Goal: Feedback & Contribution: Submit feedback/report problem

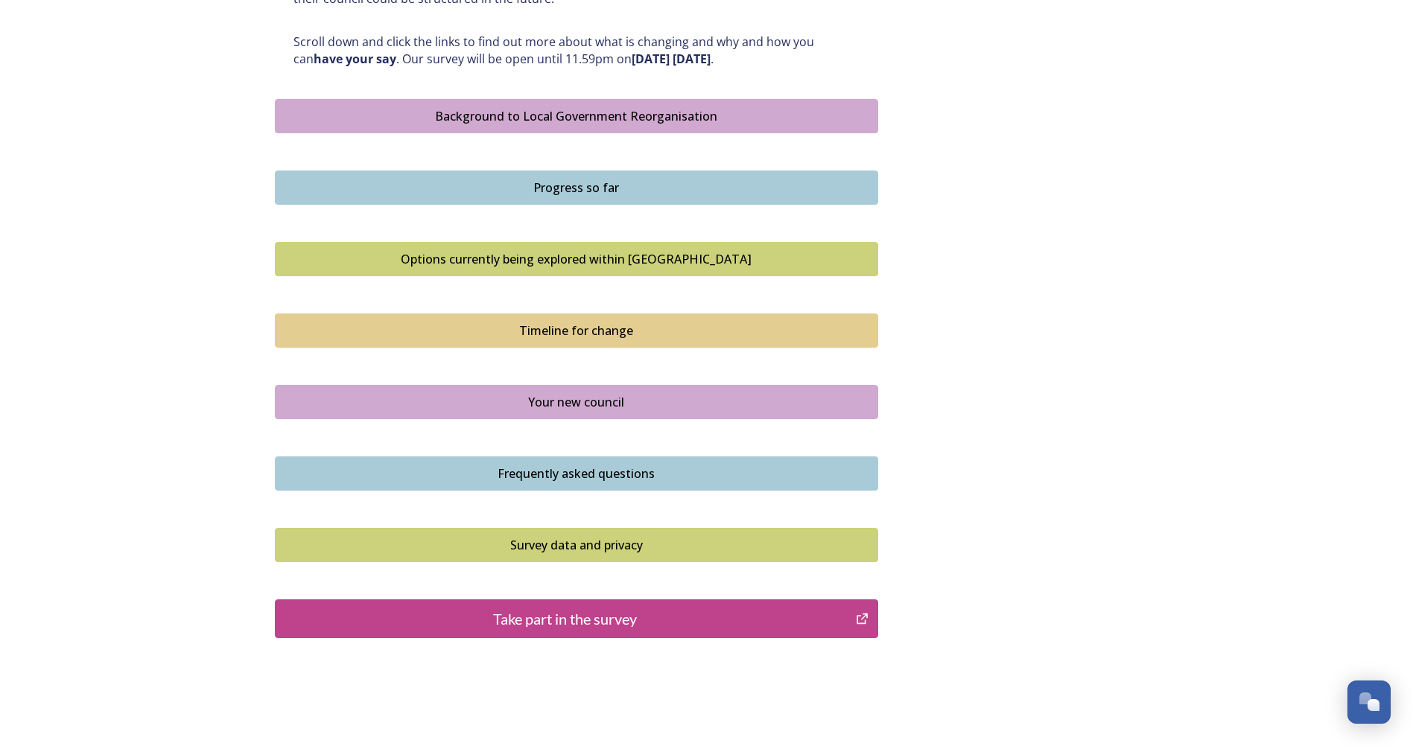
scroll to position [857, 0]
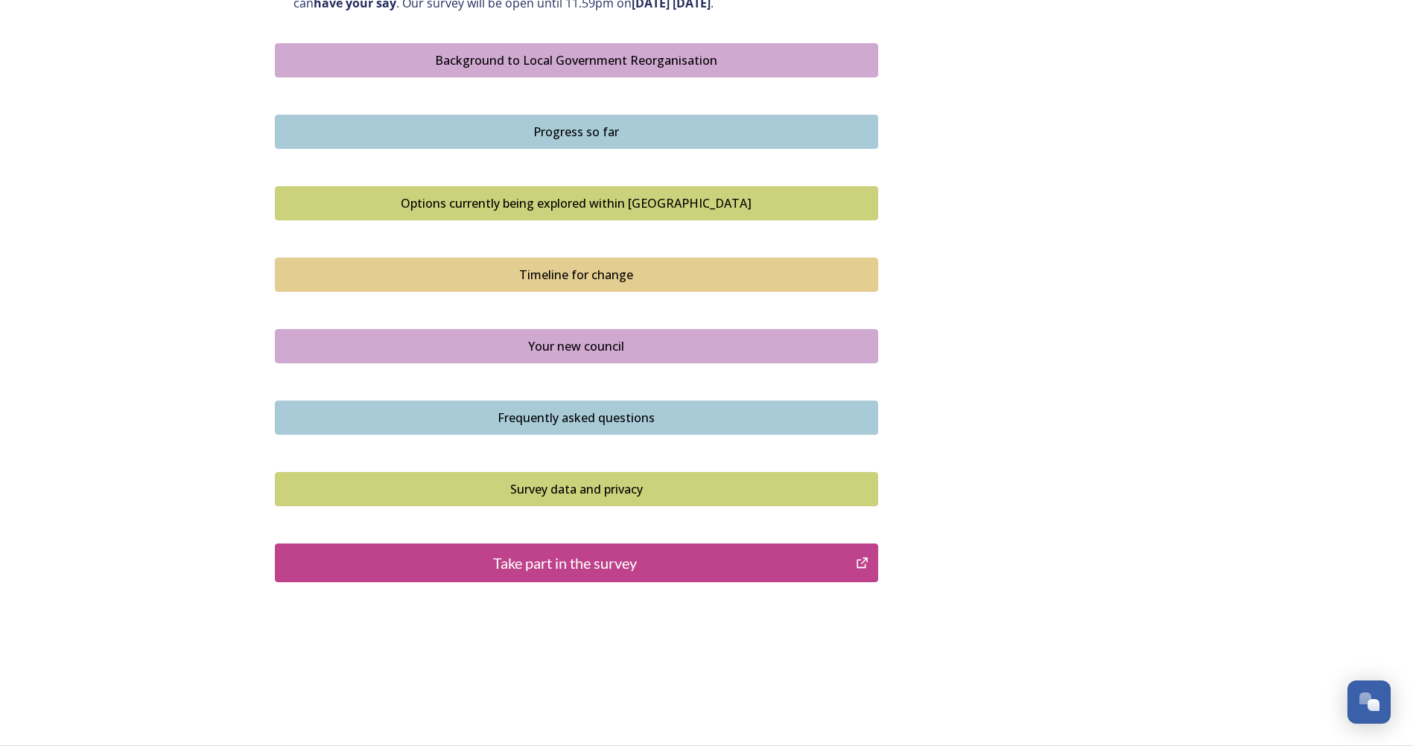
click at [544, 562] on div "Take part in the survey" at bounding box center [565, 563] width 565 height 22
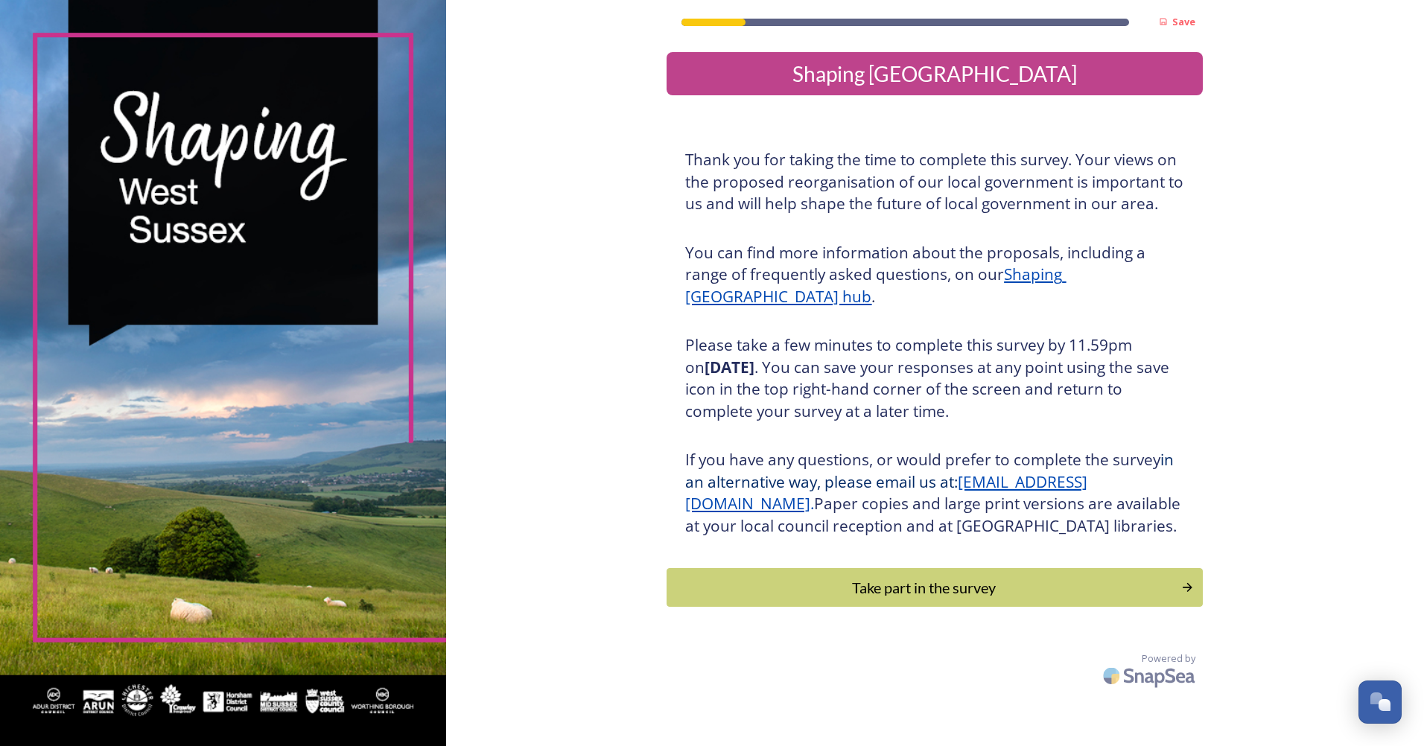
click at [892, 599] on div "Take part in the survey" at bounding box center [924, 588] width 498 height 22
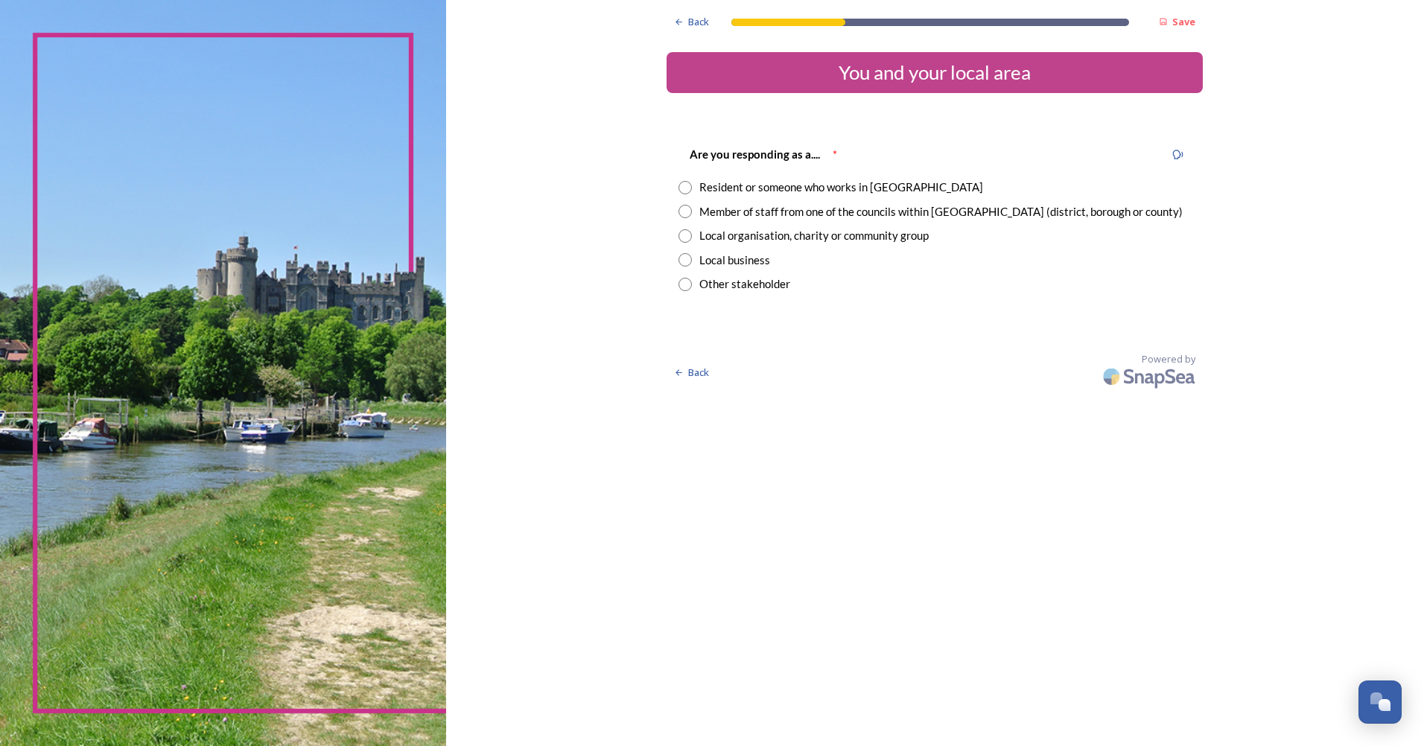
click at [686, 193] on input "radio" at bounding box center [685, 187] width 13 height 13
radio input "true"
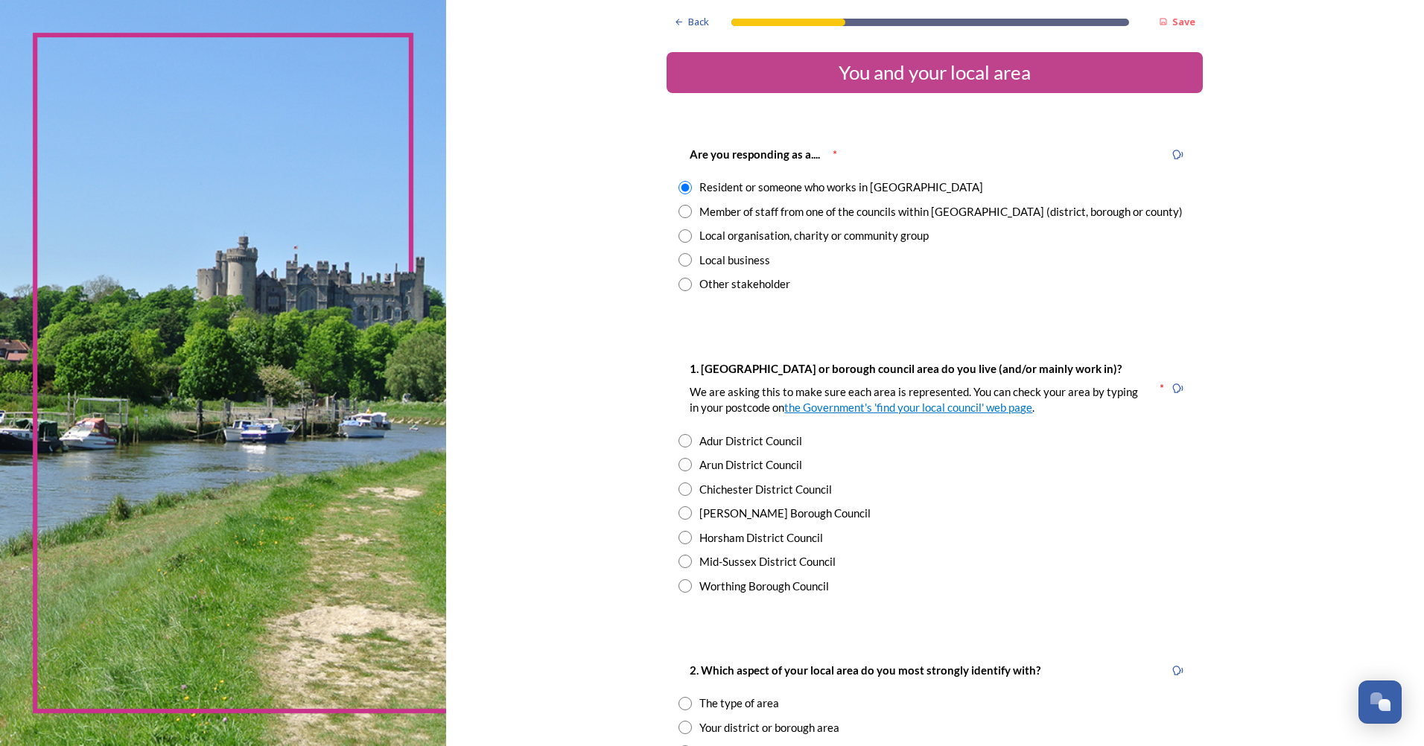
drag, startPoint x: 681, startPoint y: 209, endPoint x: 686, endPoint y: 223, distance: 15.1
click at [683, 209] on input "radio" at bounding box center [685, 211] width 13 height 13
radio input "true"
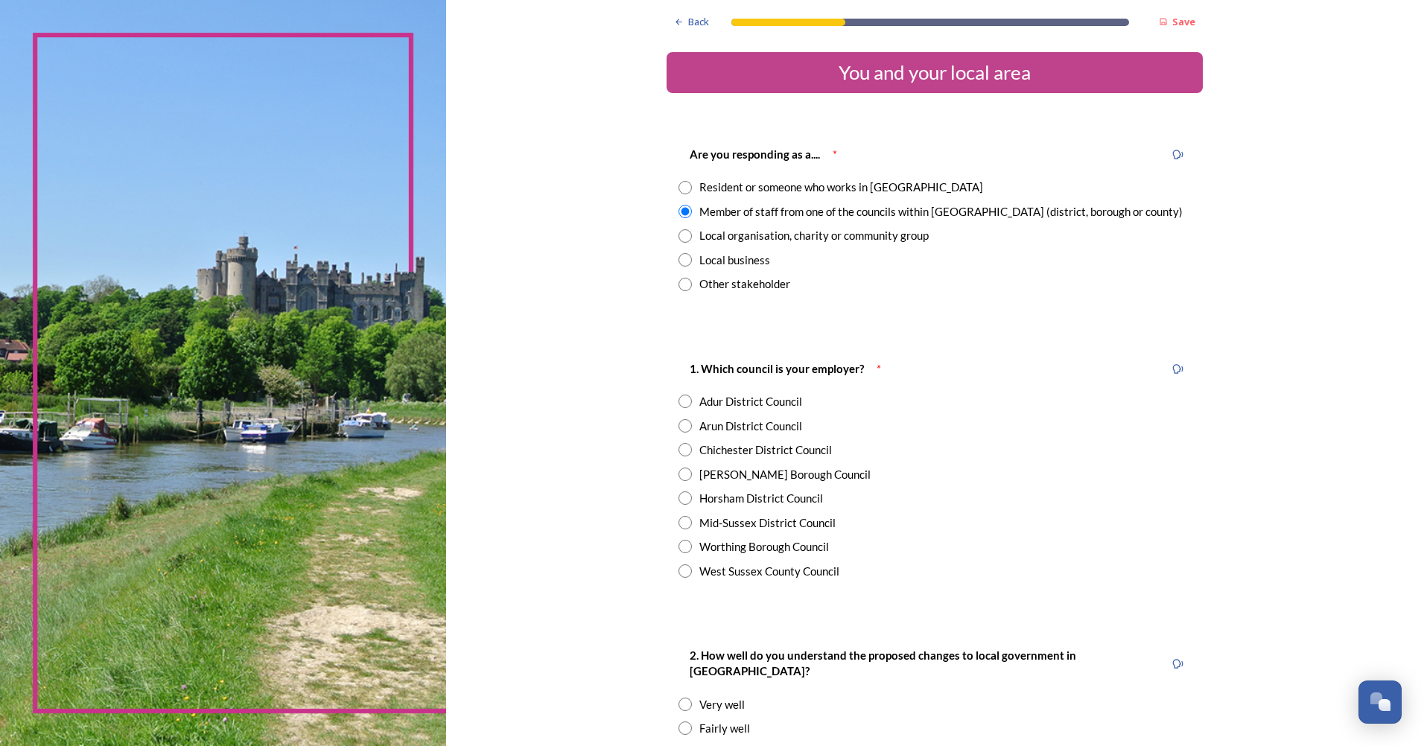
click at [679, 568] on input "radio" at bounding box center [685, 571] width 13 height 13
radio input "true"
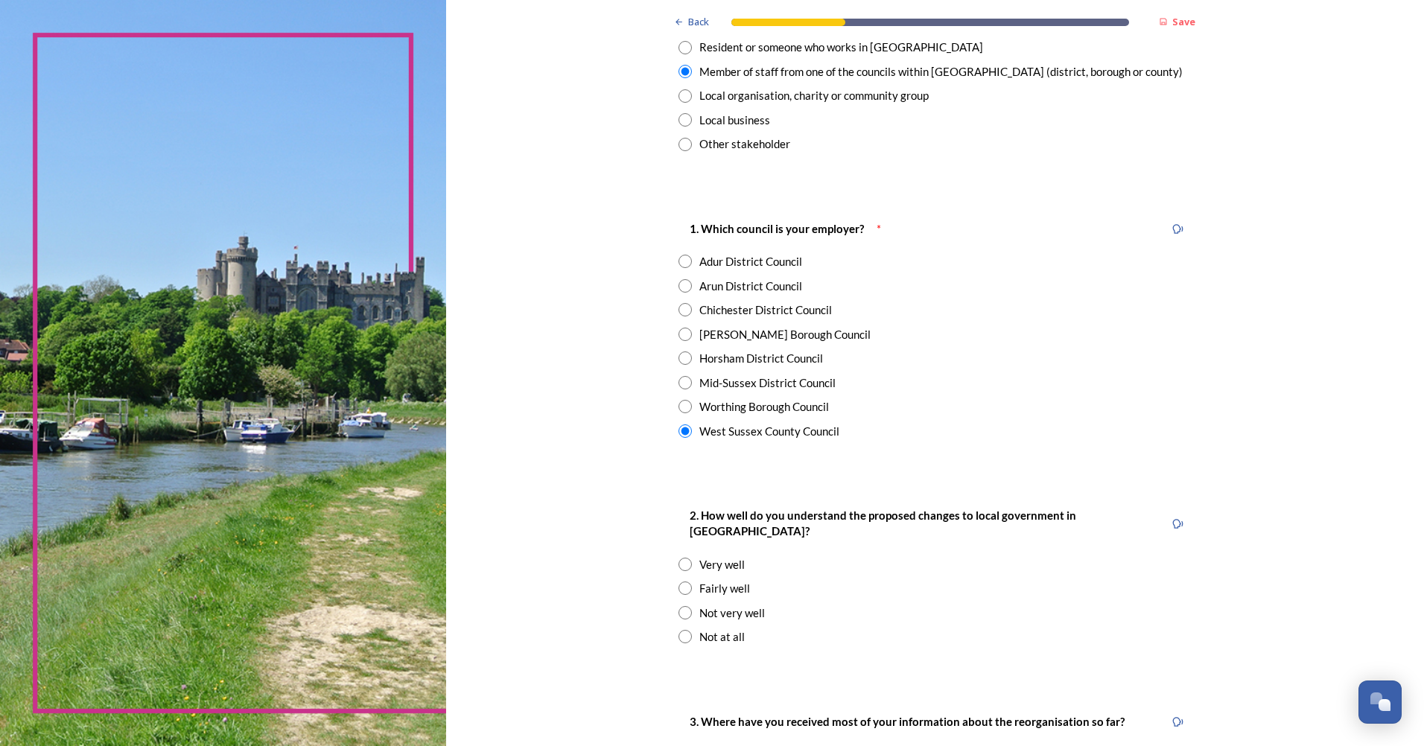
scroll to position [149, 0]
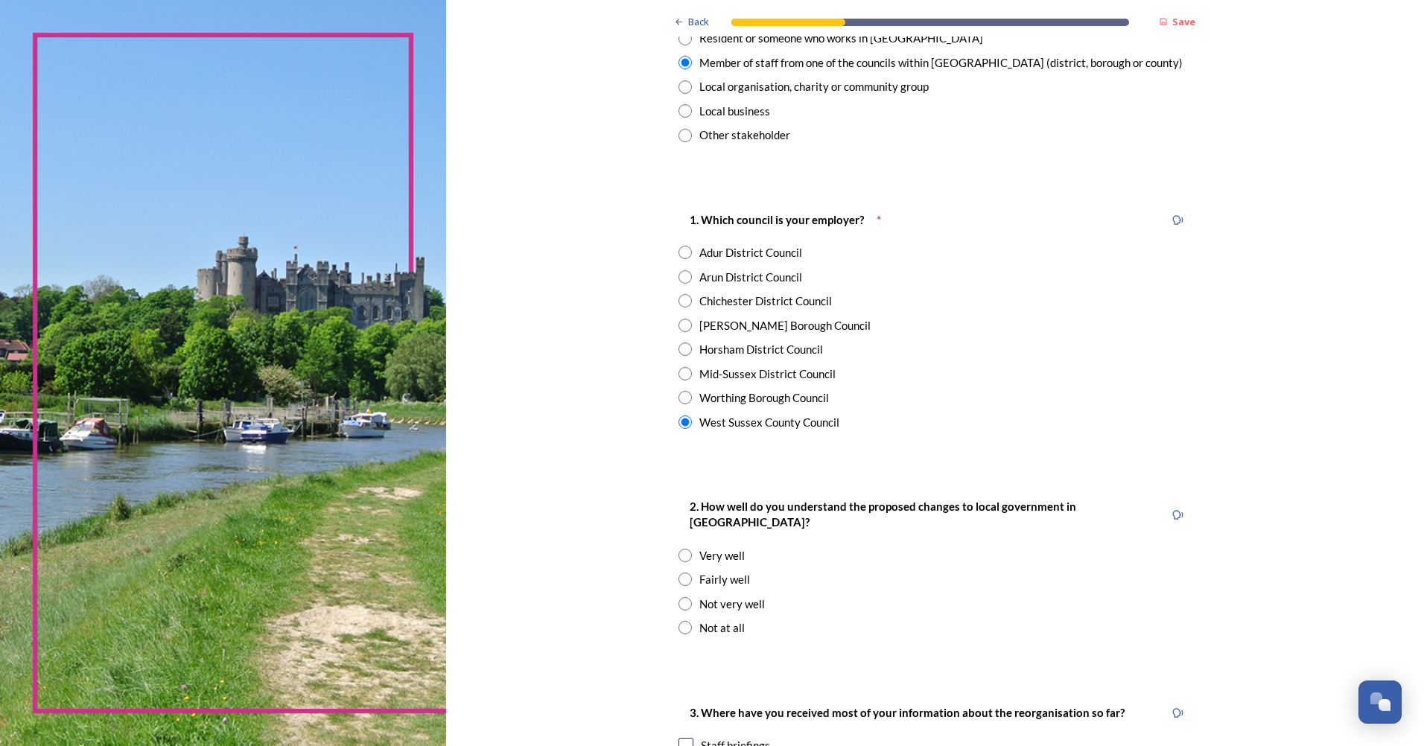
click at [683, 573] on input "radio" at bounding box center [685, 579] width 13 height 13
radio input "true"
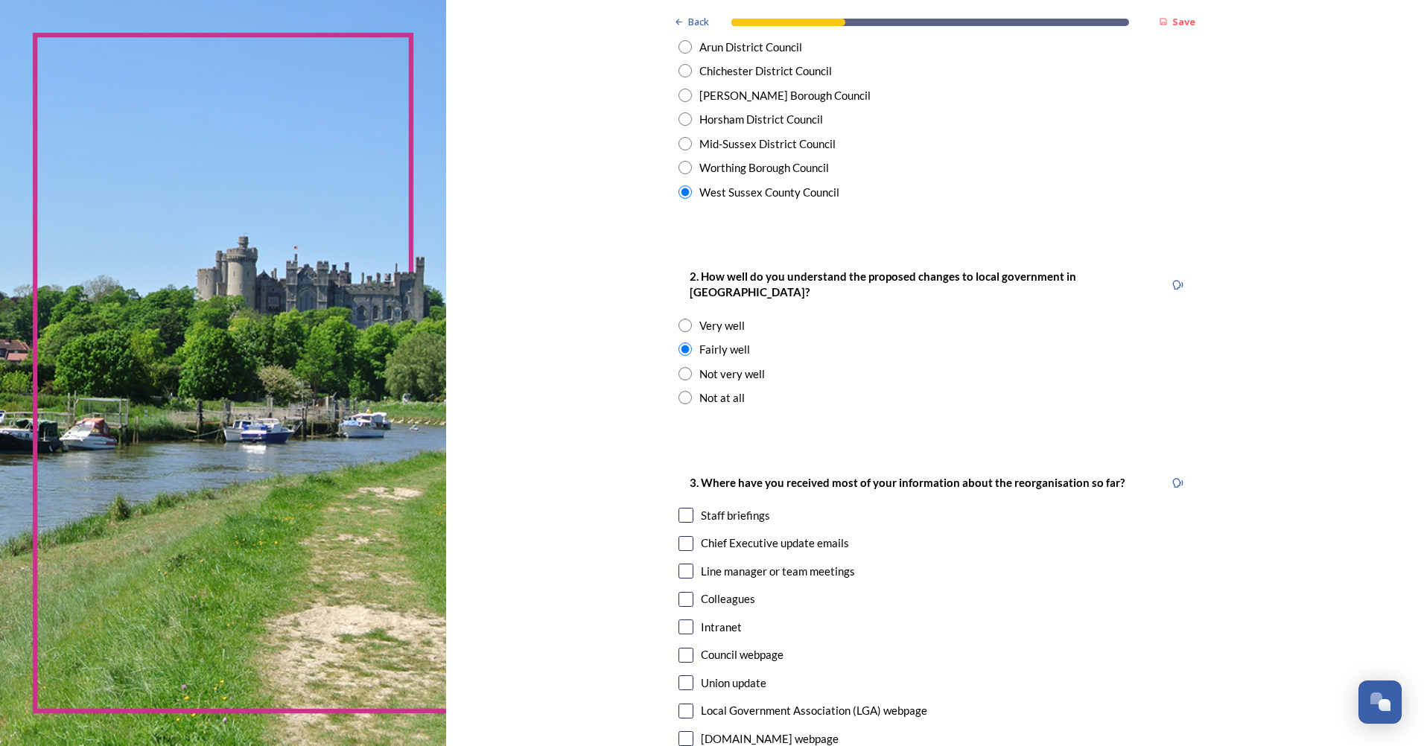
scroll to position [447, 0]
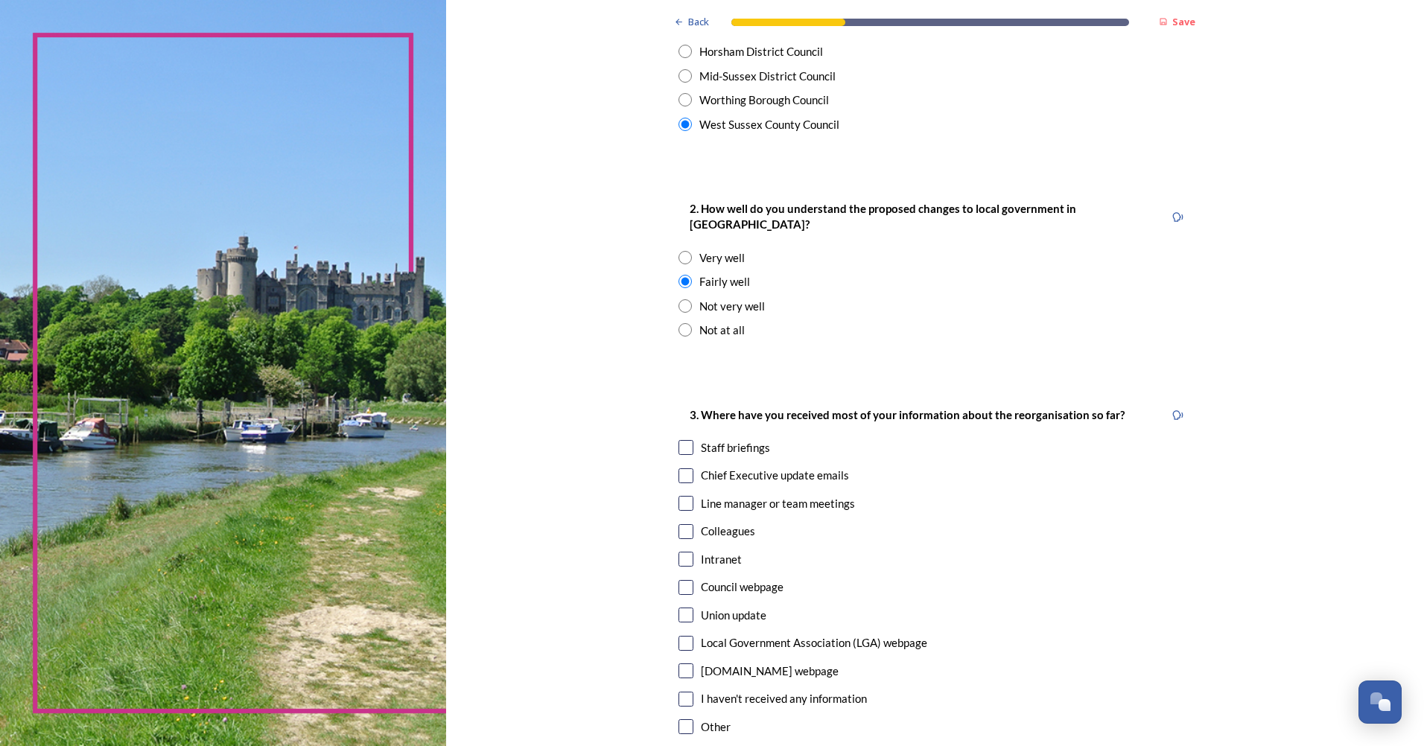
click at [679, 440] on input "checkbox" at bounding box center [686, 447] width 15 height 15
checkbox input "true"
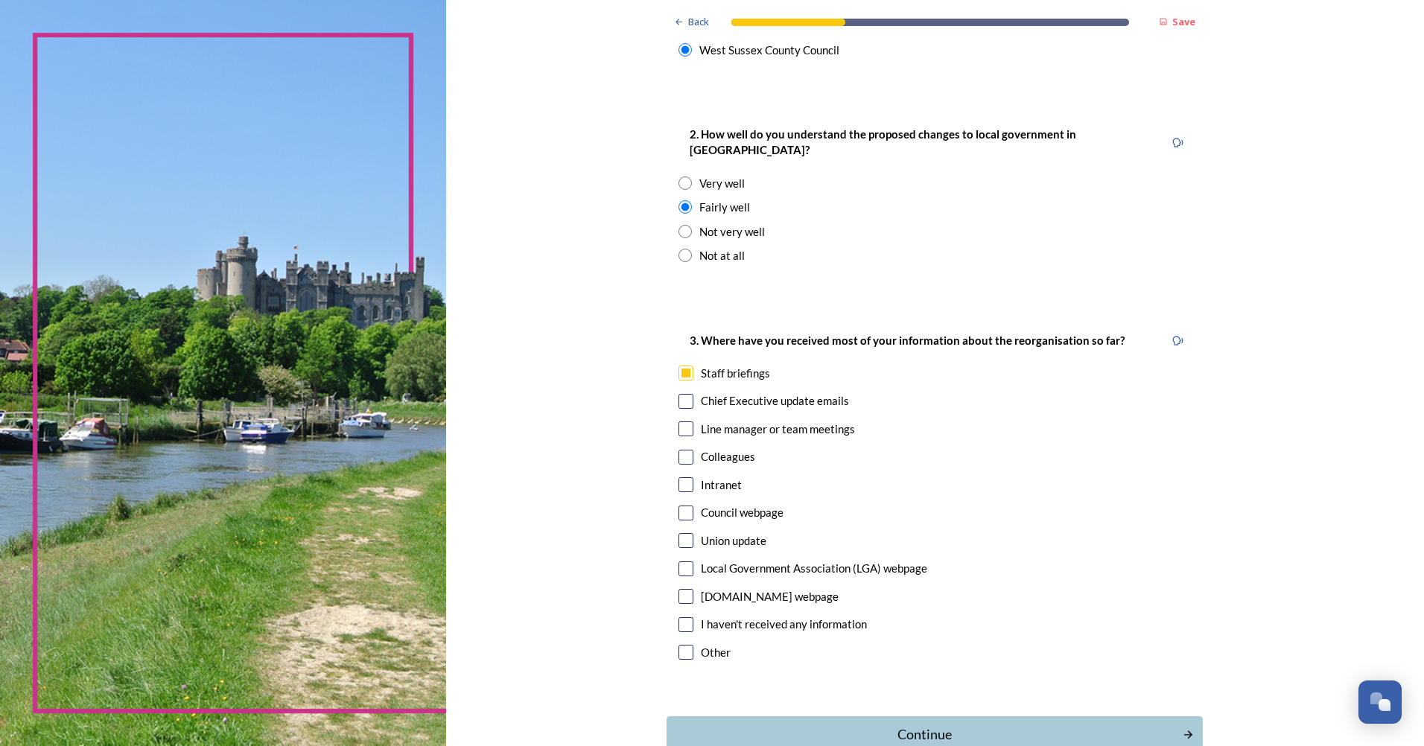
click at [951, 727] on div "Continue" at bounding box center [925, 735] width 500 height 20
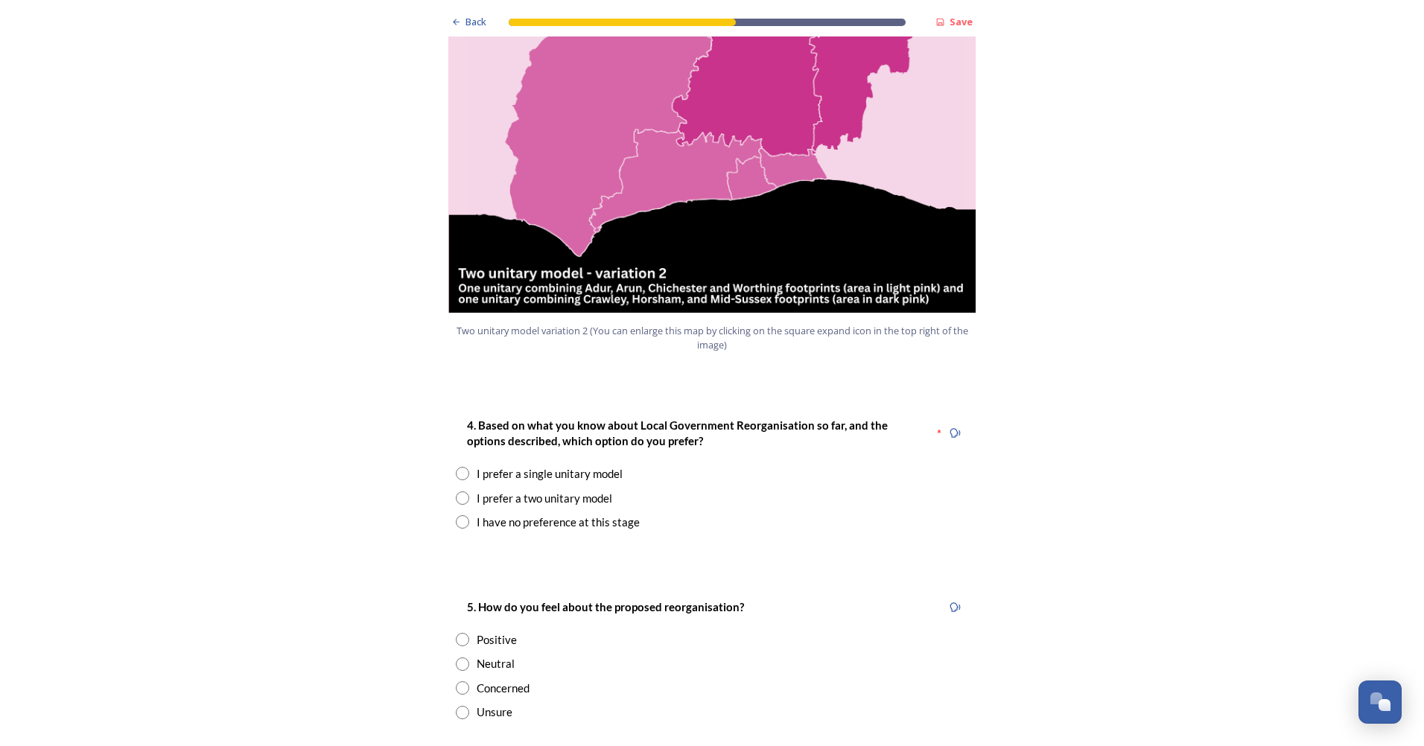
scroll to position [1713, 0]
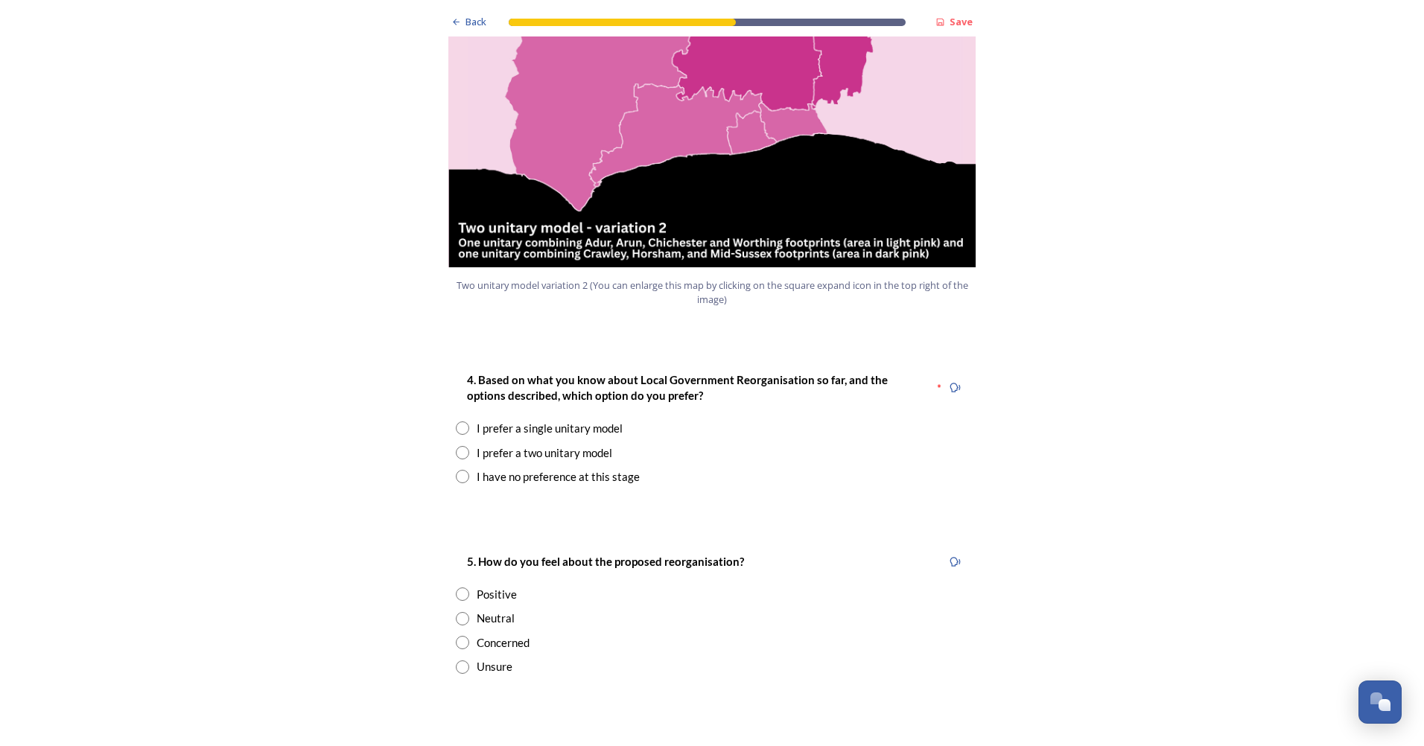
click at [485, 445] on div "I prefer a two unitary model" at bounding box center [545, 453] width 136 height 17
radio input "true"
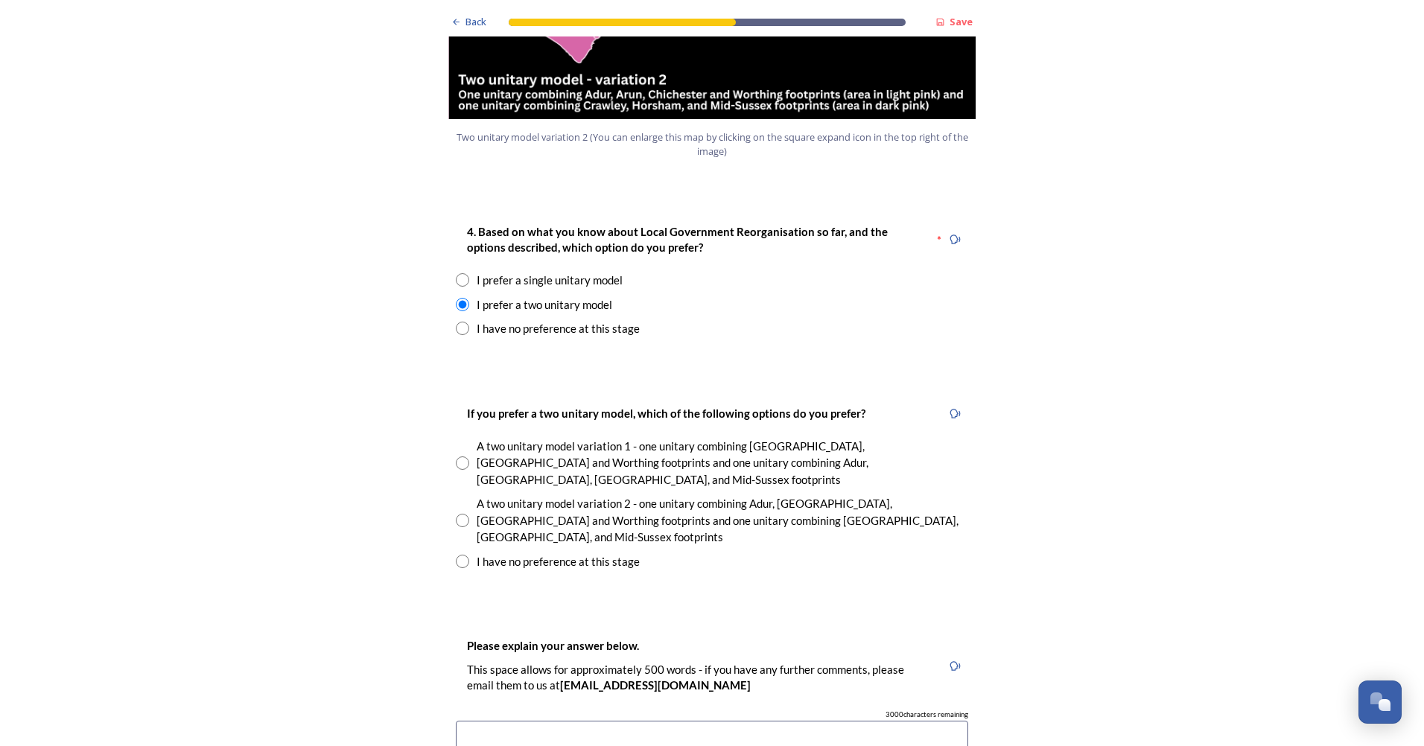
scroll to position [1862, 0]
click at [458, 513] on input "radio" at bounding box center [462, 519] width 13 height 13
radio input "true"
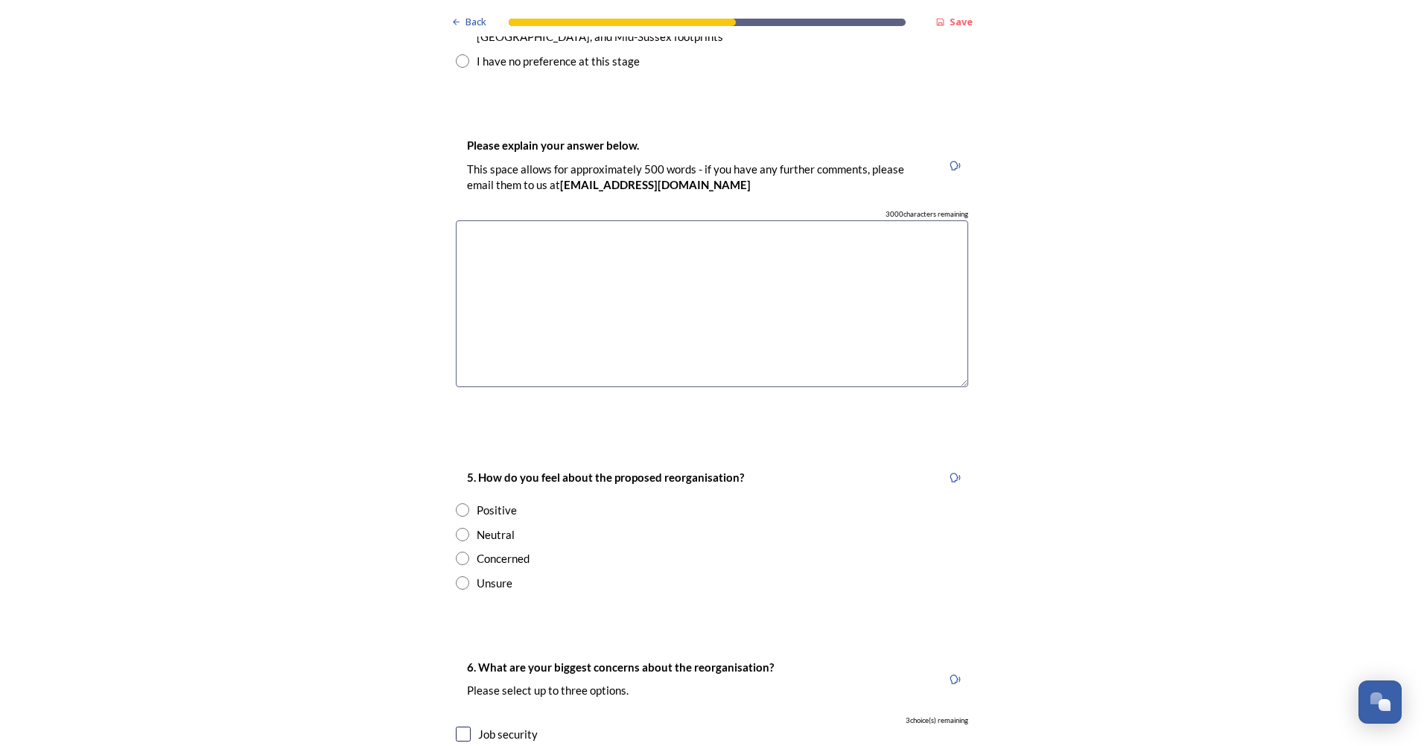
scroll to position [2384, 0]
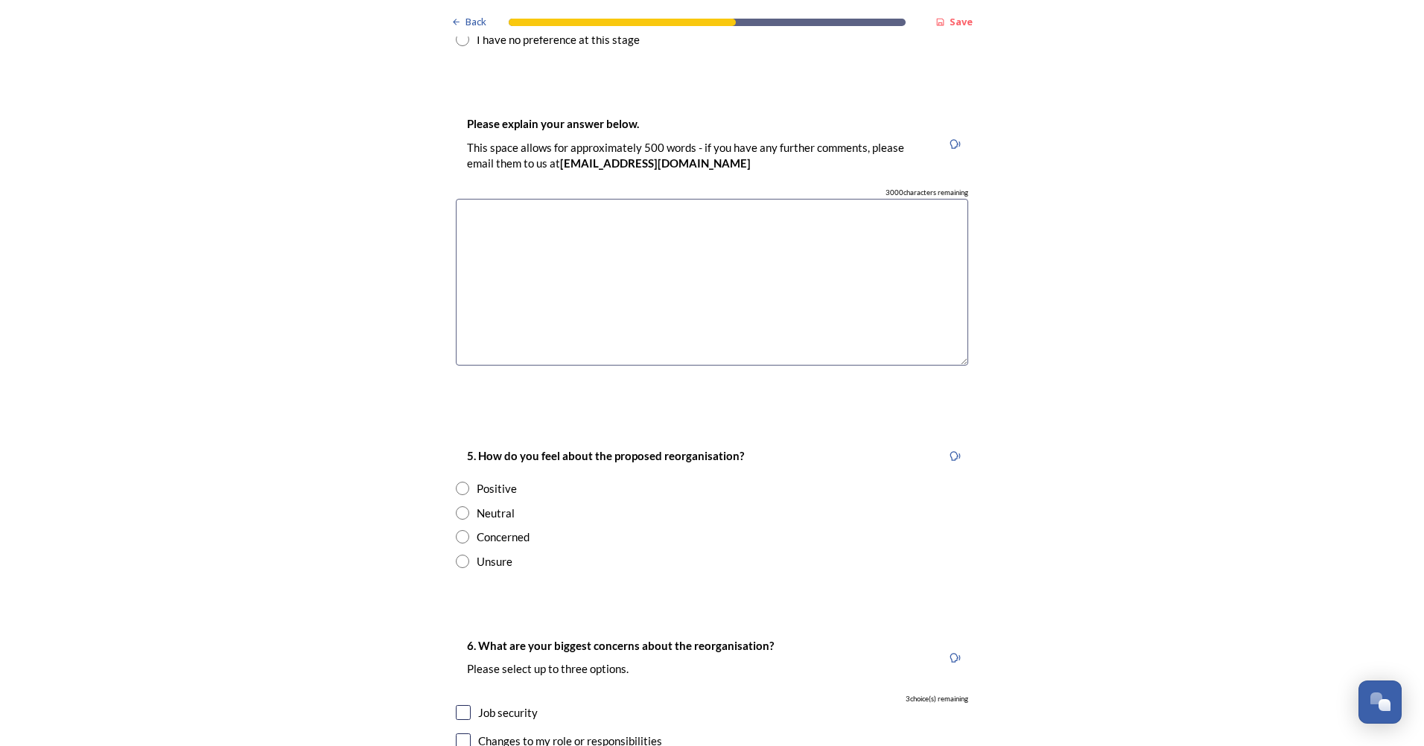
click at [461, 507] on input "radio" at bounding box center [462, 513] width 13 height 13
radio input "true"
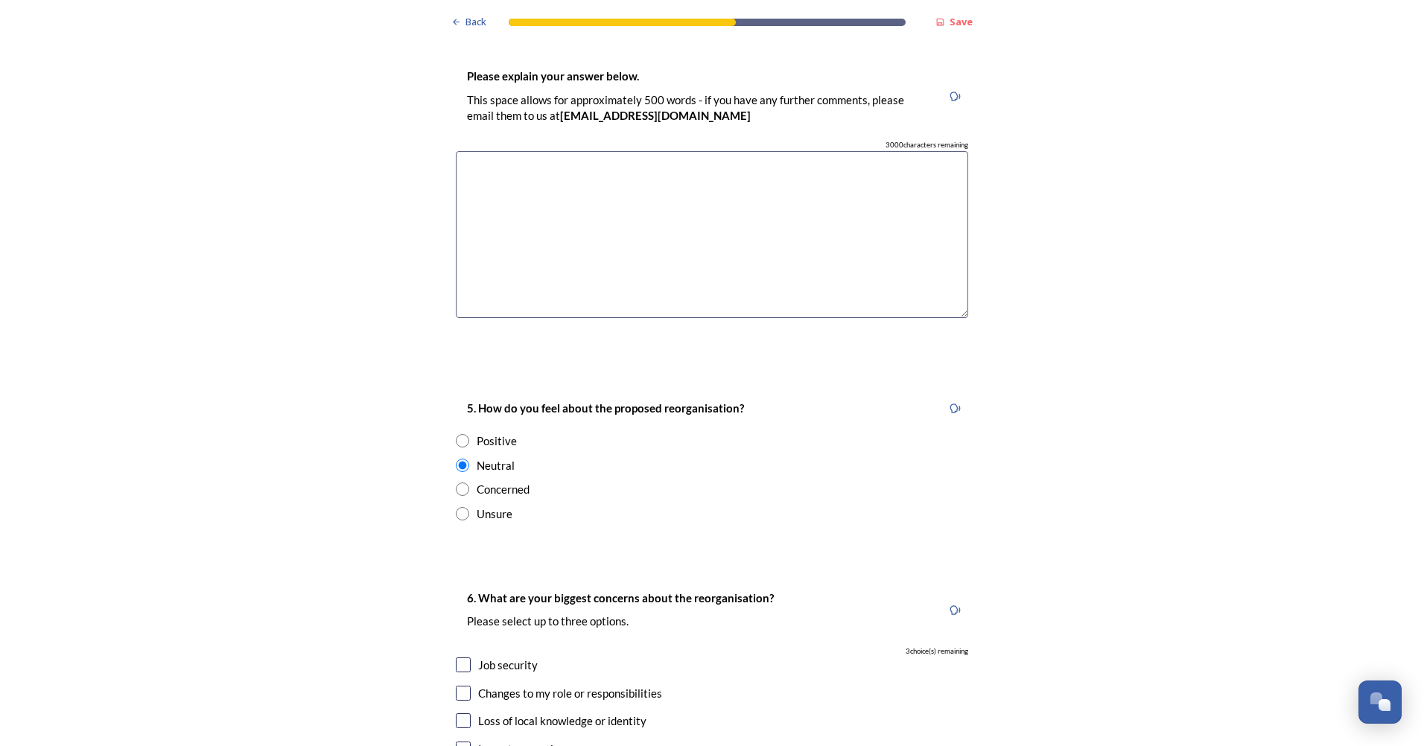
scroll to position [2458, 0]
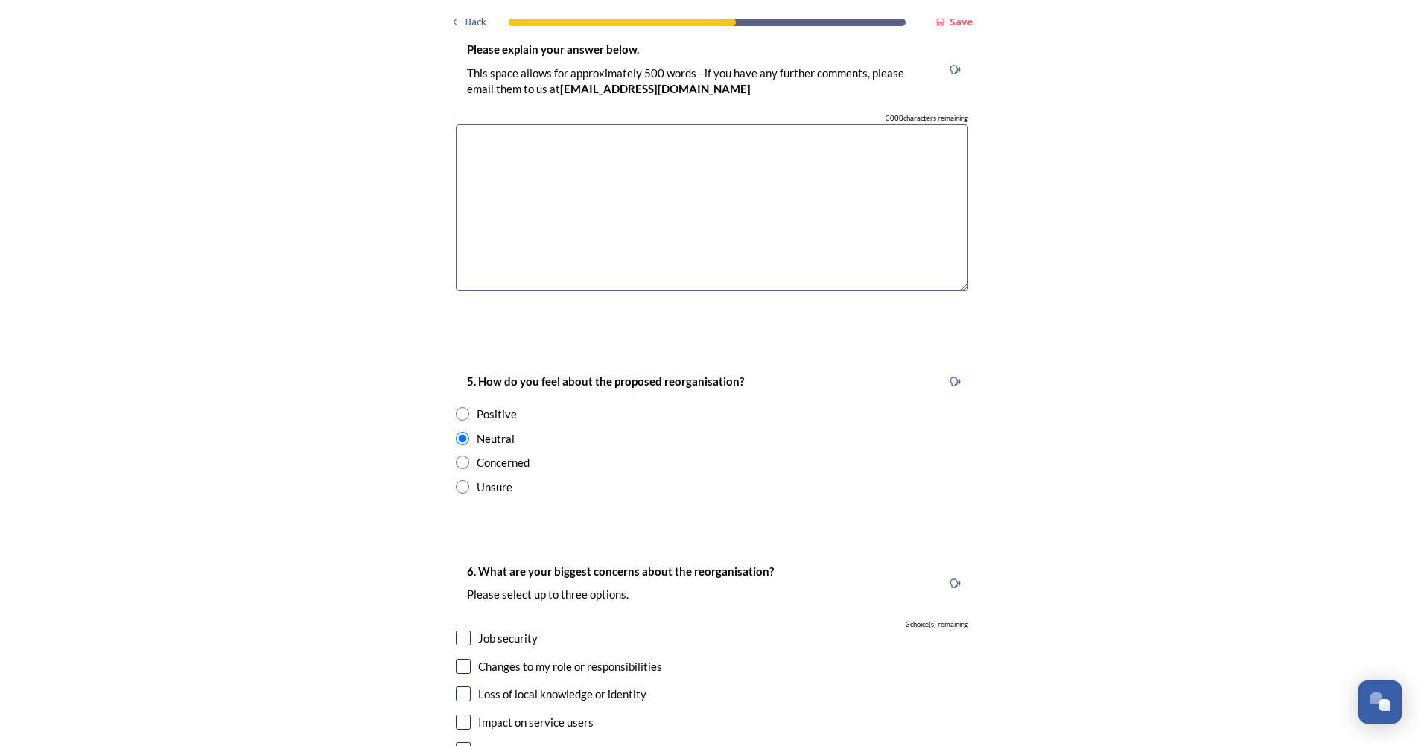
click at [456, 456] on input "radio" at bounding box center [462, 462] width 13 height 13
radio input "true"
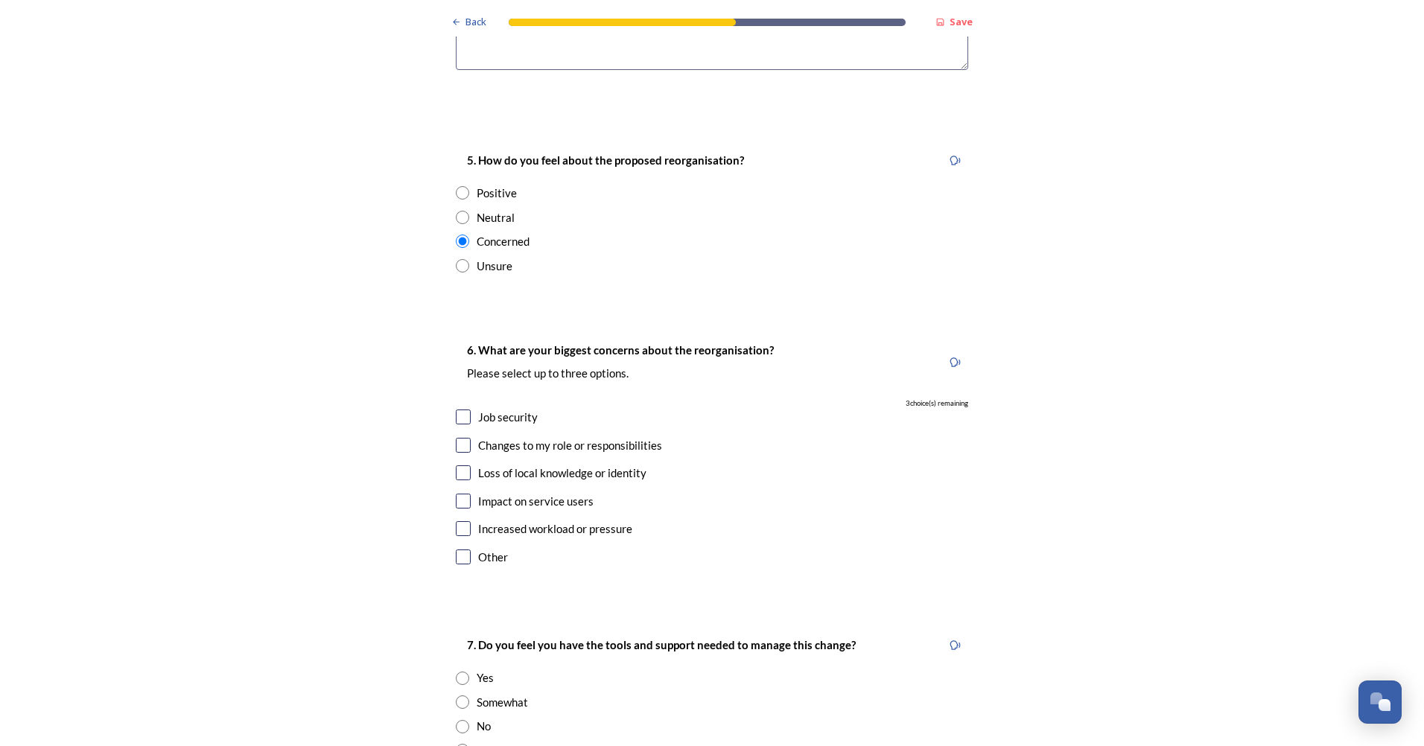
scroll to position [2682, 0]
click at [463, 408] on input "checkbox" at bounding box center [463, 415] width 15 height 15
checkbox input "true"
click at [458, 436] on input "checkbox" at bounding box center [463, 443] width 15 height 15
checkbox input "true"
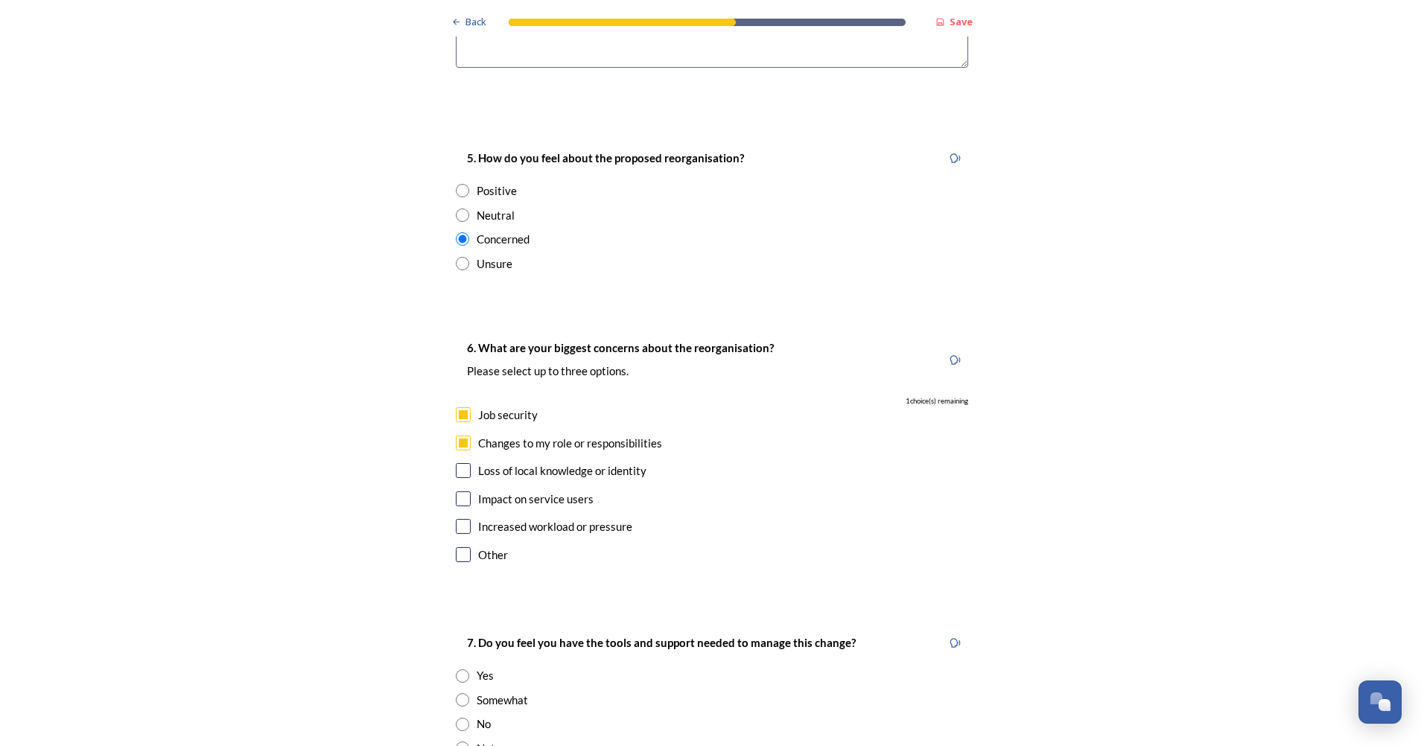
click at [458, 492] on input "checkbox" at bounding box center [463, 499] width 15 height 15
checkbox input "true"
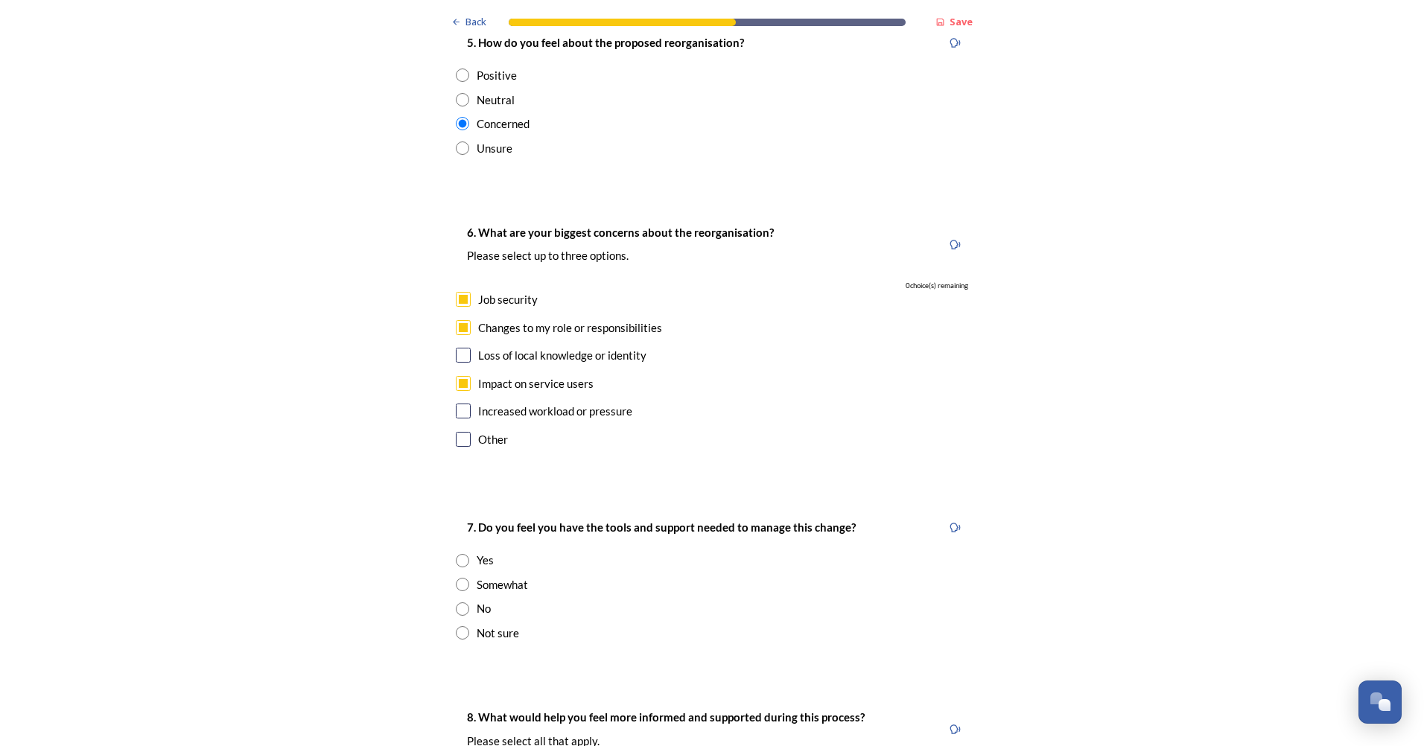
scroll to position [2831, 0]
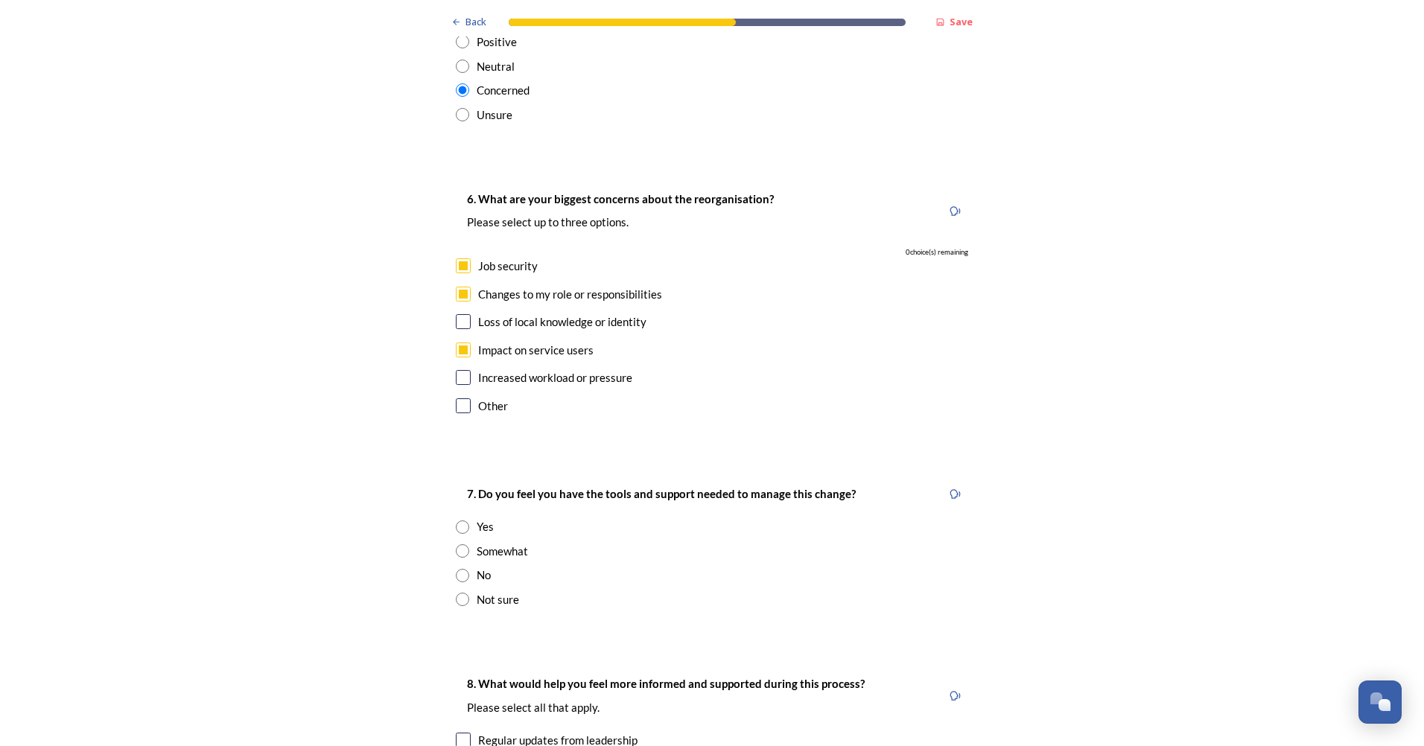
click at [460, 569] on input "radio" at bounding box center [462, 575] width 13 height 13
radio input "true"
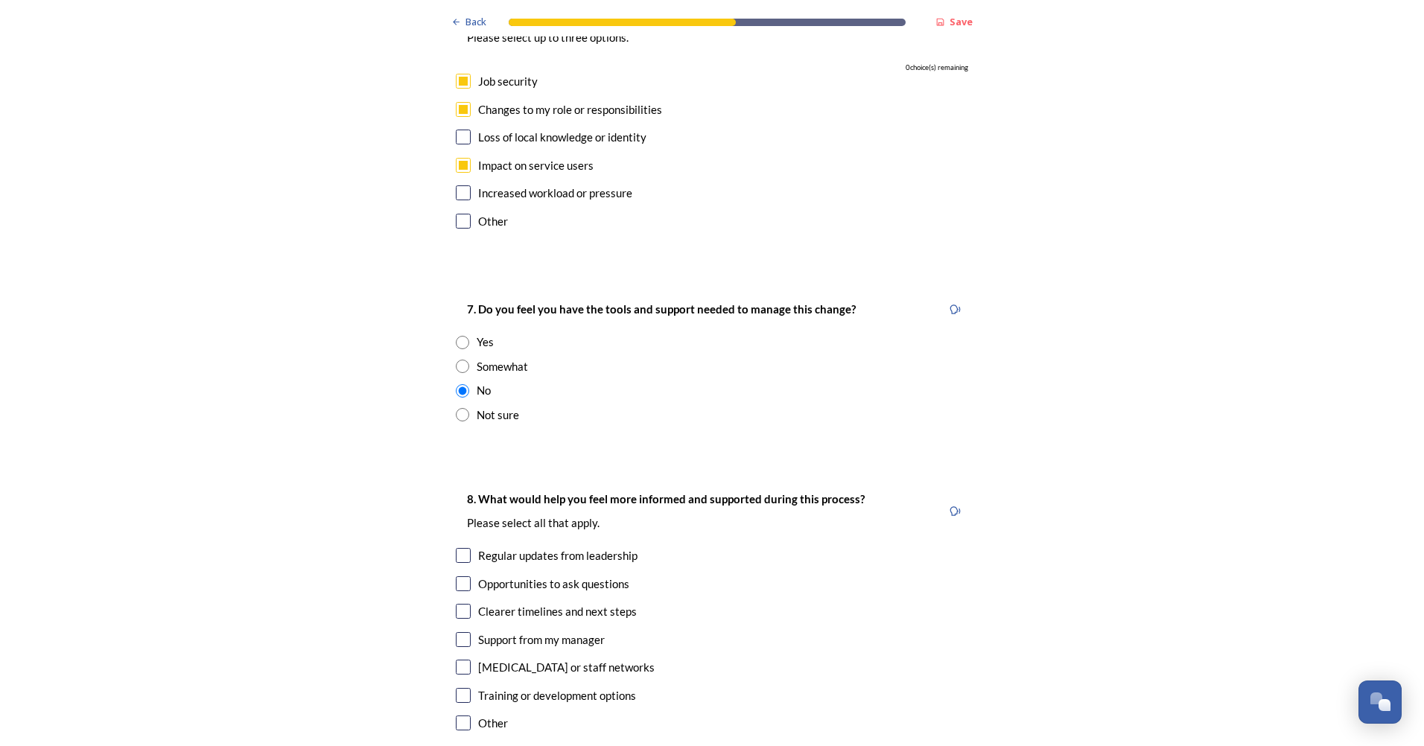
scroll to position [3054, 0]
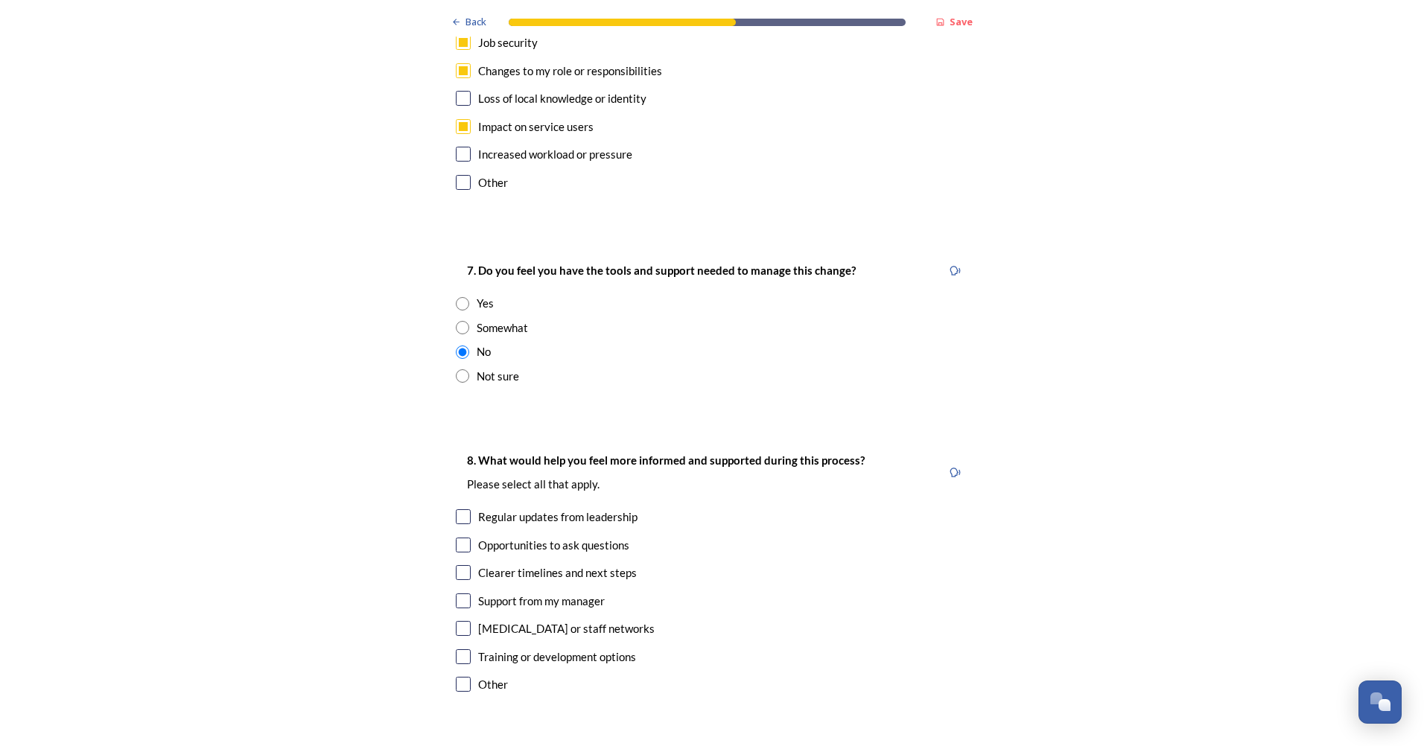
click at [462, 510] on input "checkbox" at bounding box center [463, 517] width 15 height 15
checkbox input "true"
click at [456, 565] on input "checkbox" at bounding box center [463, 572] width 15 height 15
checkbox input "true"
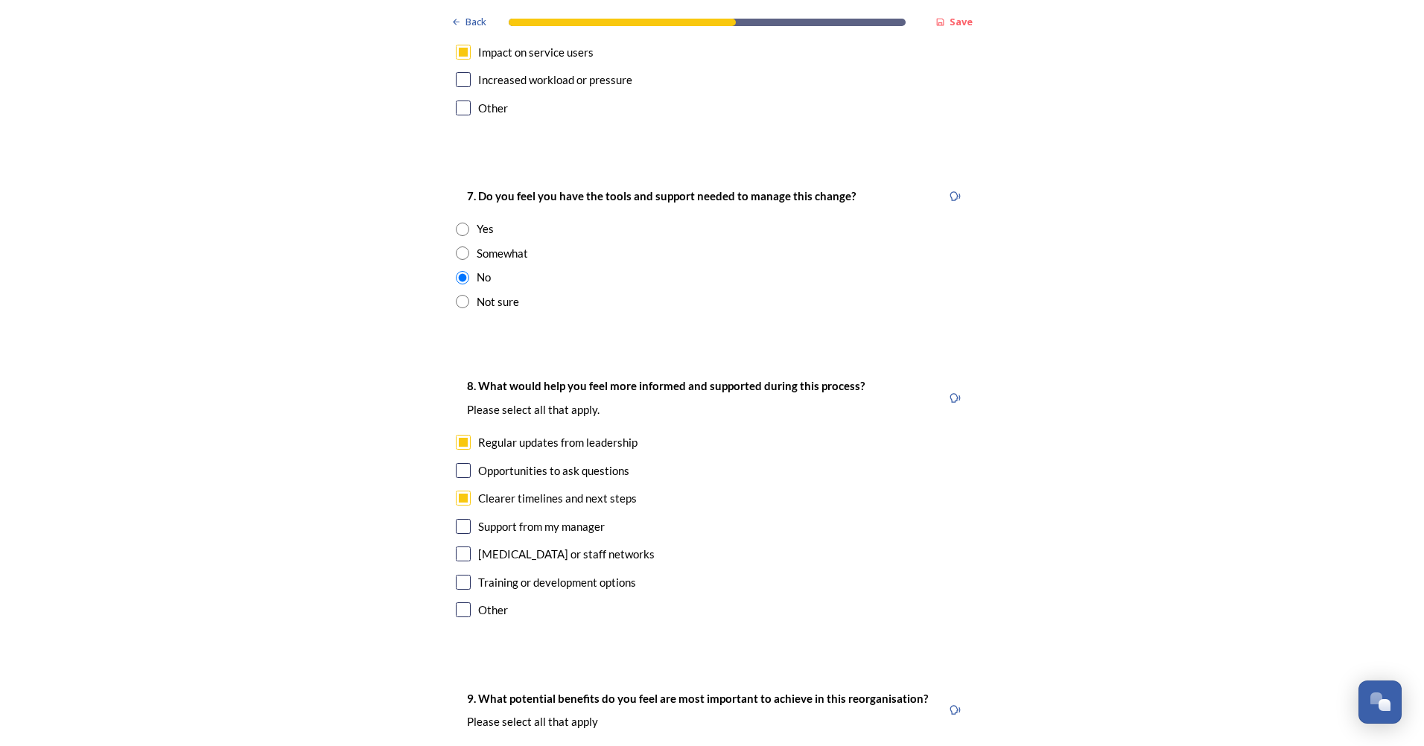
click at [460, 547] on input "checkbox" at bounding box center [463, 554] width 15 height 15
checkbox input "true"
click at [456, 575] on input "checkbox" at bounding box center [463, 582] width 15 height 15
checkbox input "true"
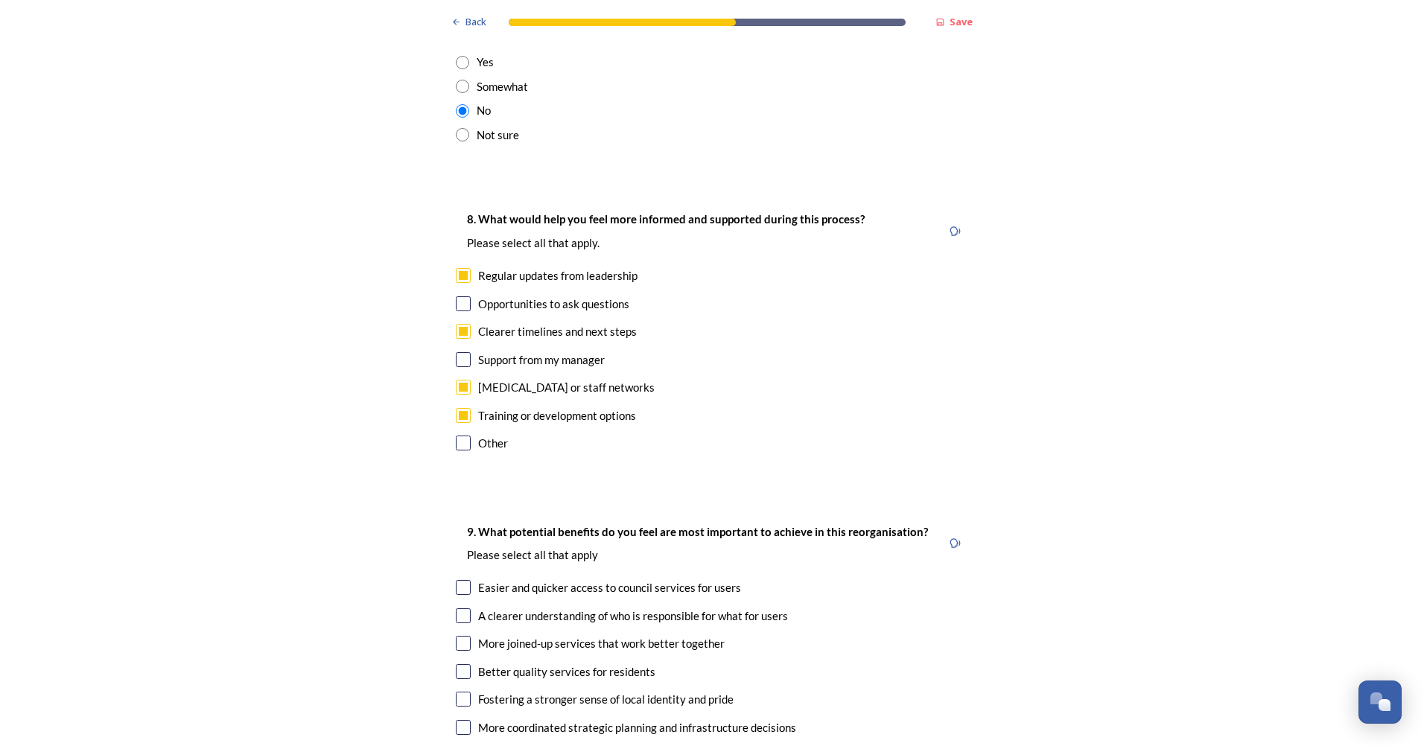
scroll to position [3427, 0]
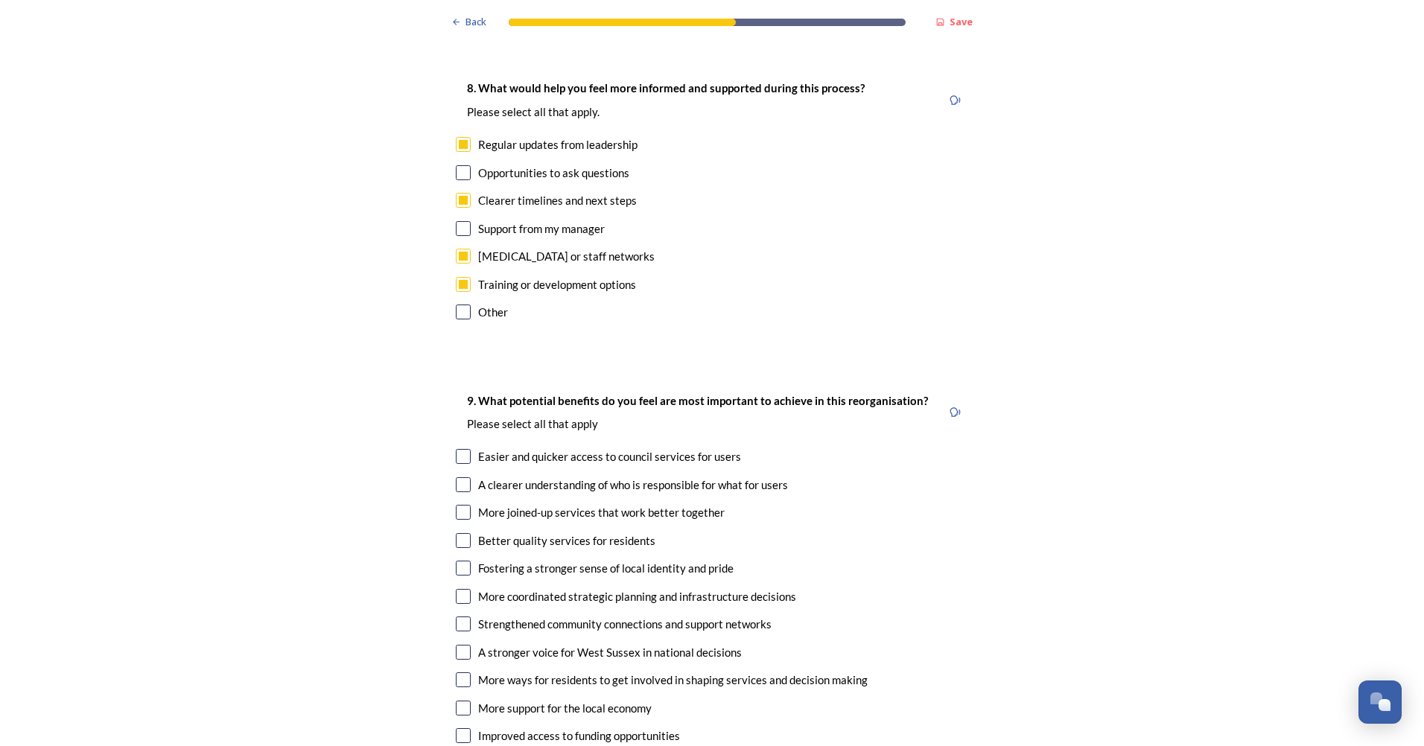
click at [459, 449] on input "checkbox" at bounding box center [463, 456] width 15 height 15
checkbox input "true"
click at [461, 419] on div "9. What potential benefits do you feel are most important to achieve in this re…" at bounding box center [712, 584] width 536 height 415
click at [457, 478] on input "checkbox" at bounding box center [463, 485] width 15 height 15
checkbox input "true"
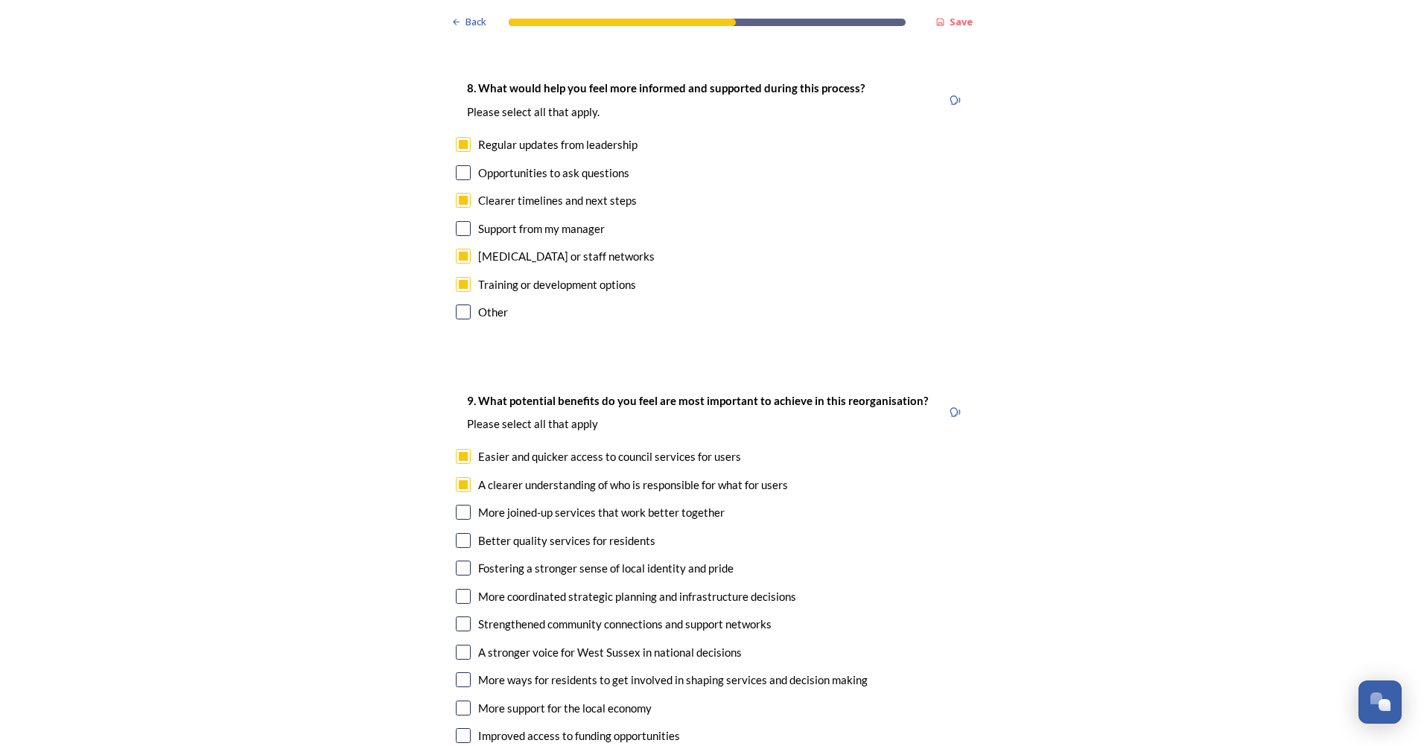
click at [459, 505] on input "checkbox" at bounding box center [463, 512] width 15 height 15
checkbox input "true"
click at [456, 589] on input "checkbox" at bounding box center [463, 596] width 15 height 15
checkbox input "true"
drag, startPoint x: 456, startPoint y: 570, endPoint x: 536, endPoint y: 590, distance: 82.2
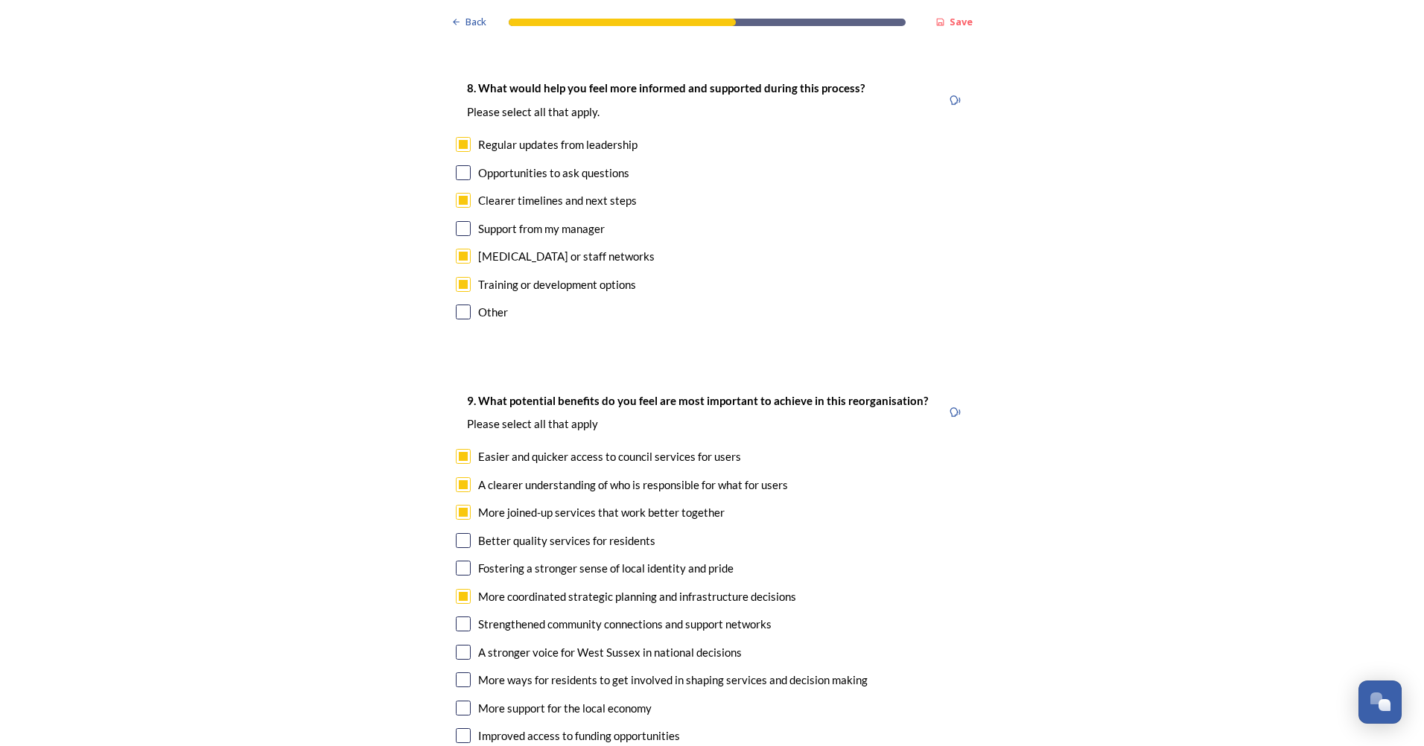
click at [456, 645] on input "checkbox" at bounding box center [463, 652] width 15 height 15
checkbox input "true"
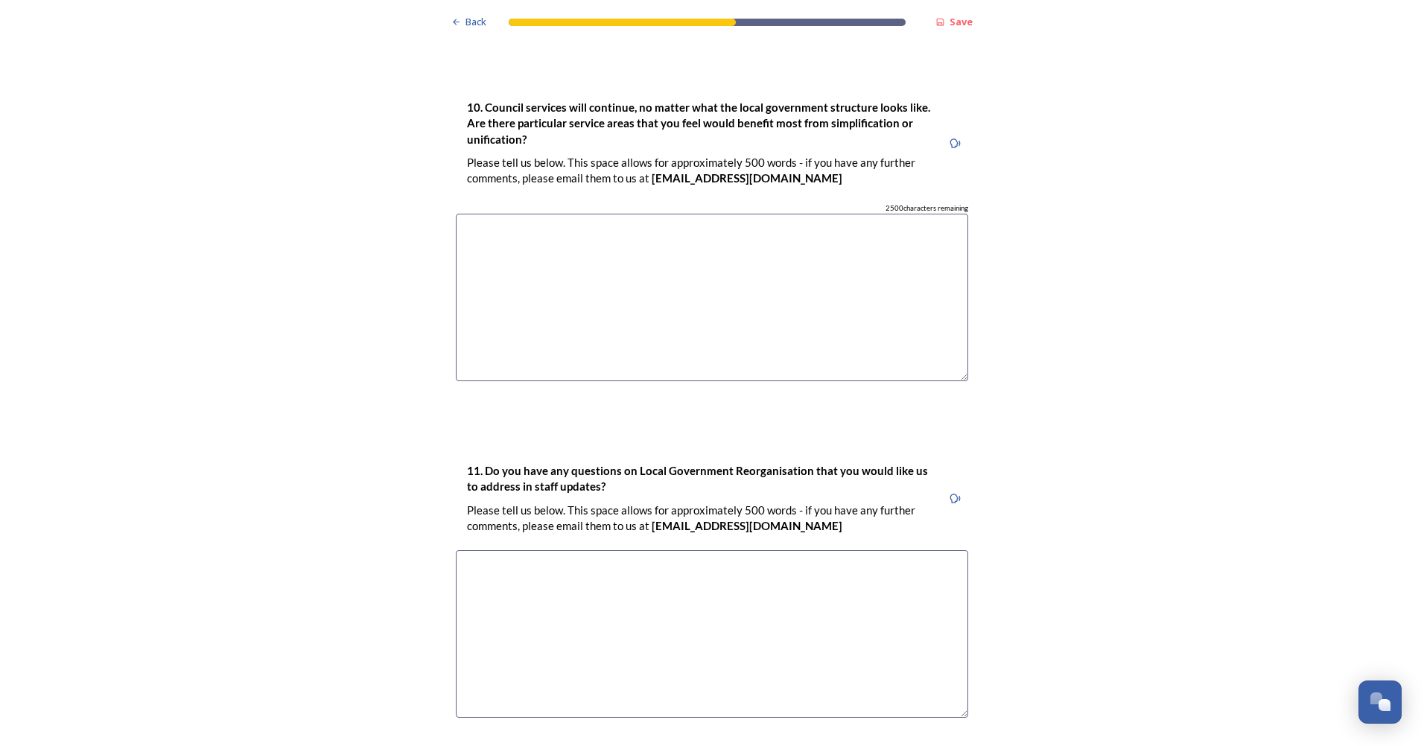
scroll to position [4255, 0]
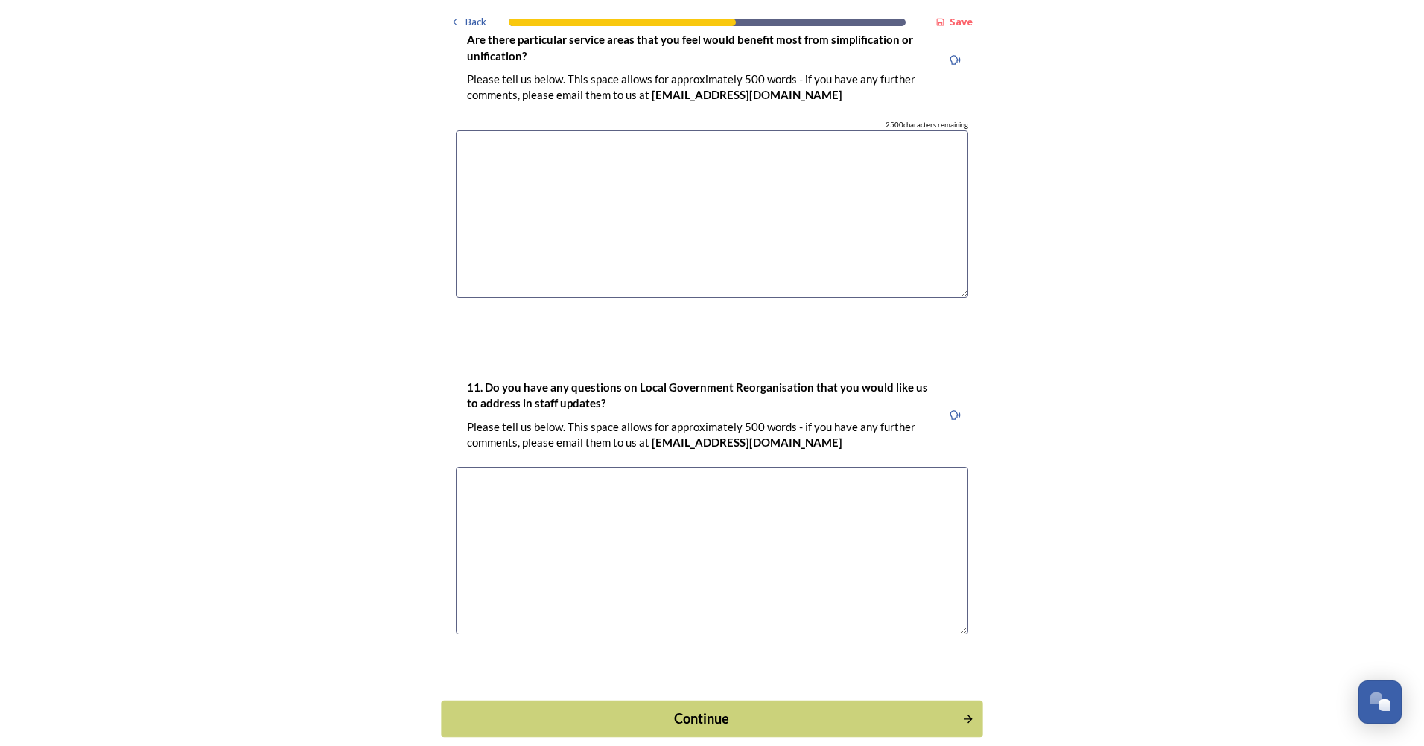
click at [730, 708] on div "Continue" at bounding box center [702, 718] width 504 height 20
